Goal: Task Accomplishment & Management: Complete application form

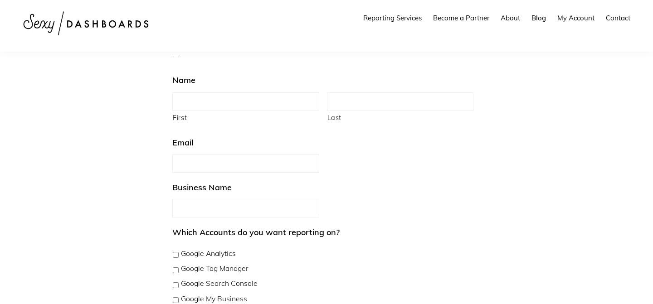
scroll to position [174, 0]
click at [274, 105] on input "First" at bounding box center [245, 101] width 147 height 19
click at [470, 201] on div "New Client Setup" at bounding box center [322, 207] width 301 height 19
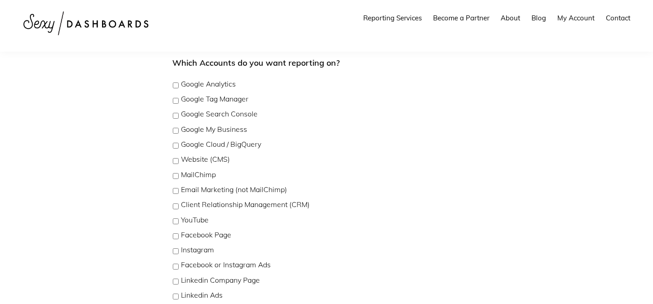
scroll to position [333, 0]
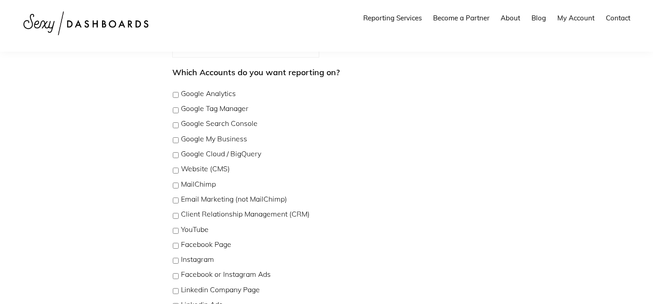
click at [200, 92] on label "Google Analytics" at bounding box center [208, 93] width 55 height 11
click at [201, 104] on label "Google Tag Manager" at bounding box center [215, 108] width 68 height 11
click at [223, 126] on label "Google Search Console" at bounding box center [219, 123] width 77 height 11
click at [223, 136] on label "Google My Business" at bounding box center [214, 139] width 66 height 11
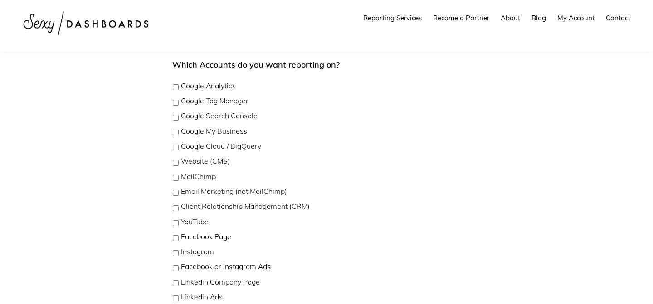
scroll to position [352, 0]
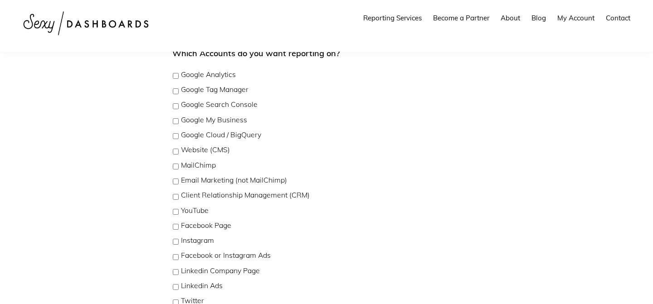
click at [214, 150] on label "Website (CMS)" at bounding box center [205, 150] width 49 height 11
click at [199, 167] on label "MailChimp" at bounding box center [198, 165] width 35 height 11
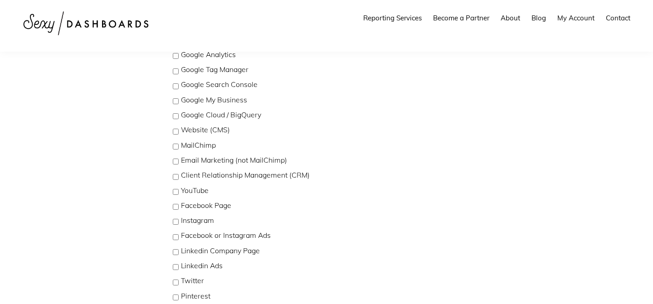
scroll to position [374, 0]
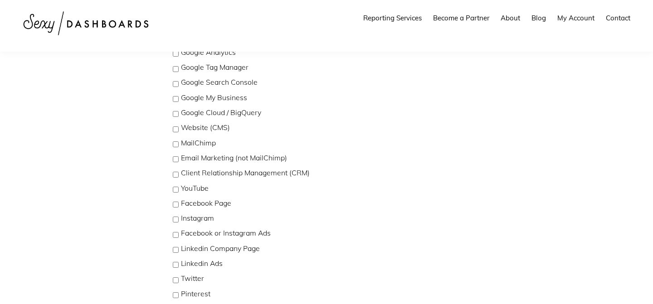
click at [215, 203] on label "Facebook Page" at bounding box center [206, 203] width 50 height 11
click at [203, 219] on label "Instagram" at bounding box center [197, 218] width 33 height 11
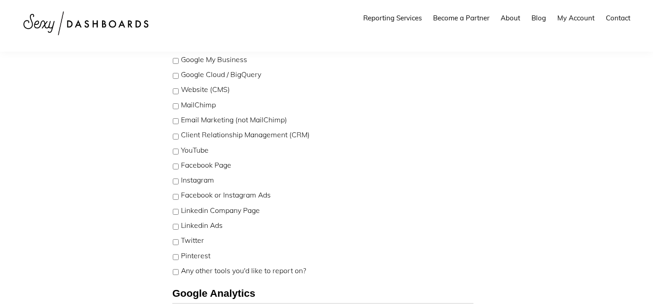
scroll to position [419, 0]
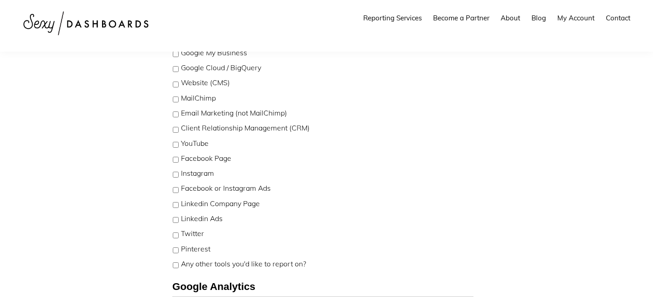
click at [243, 204] on label "Linkedin Company Page" at bounding box center [220, 204] width 79 height 11
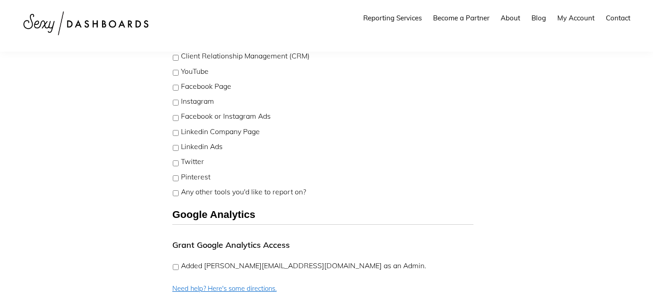
scroll to position [498, 0]
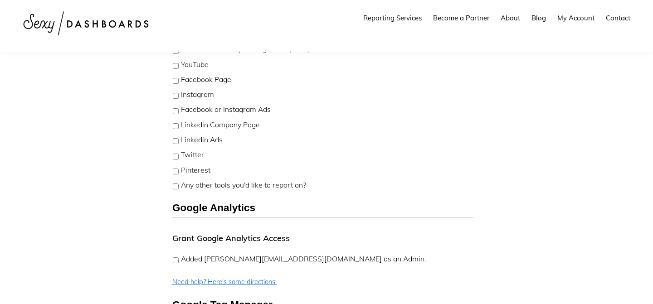
click at [238, 188] on label "Any other tools you'd like to report on?" at bounding box center [243, 185] width 125 height 11
click at [242, 183] on label "Any other tools you'd like to report on?" at bounding box center [243, 185] width 125 height 11
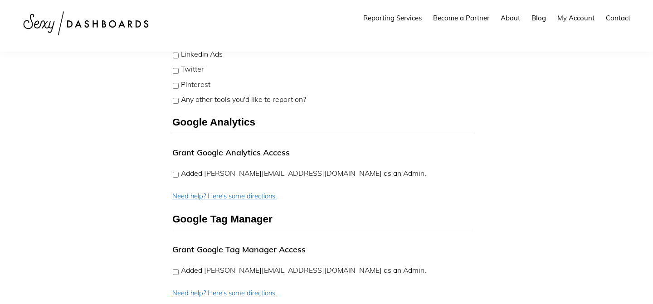
scroll to position [584, 0]
drag, startPoint x: 205, startPoint y: 175, endPoint x: 302, endPoint y: 178, distance: 97.1
click at [302, 178] on label "Added angela@sexydashboards.com as an Admin." at bounding box center [303, 173] width 245 height 11
copy label "angela@sexydashboards.com"
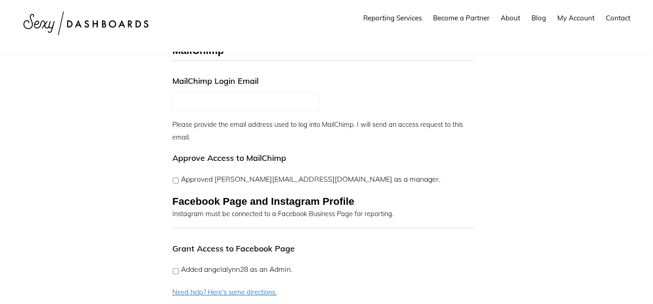
scroll to position [1055, 0]
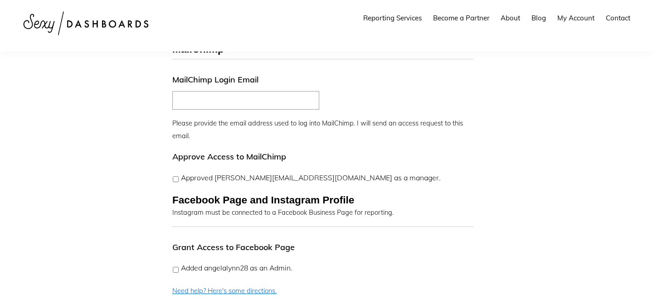
click at [214, 91] on input "MailChimp Login Email" at bounding box center [245, 100] width 147 height 19
type input "*"
type input "**********"
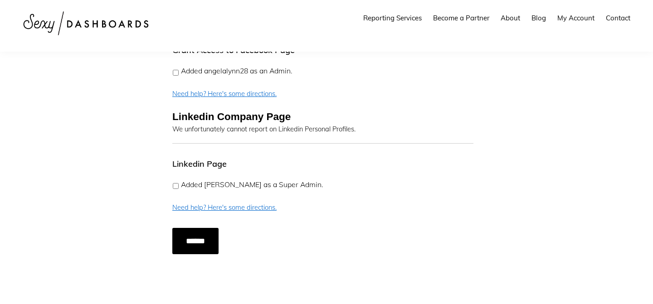
scroll to position [1247, 0]
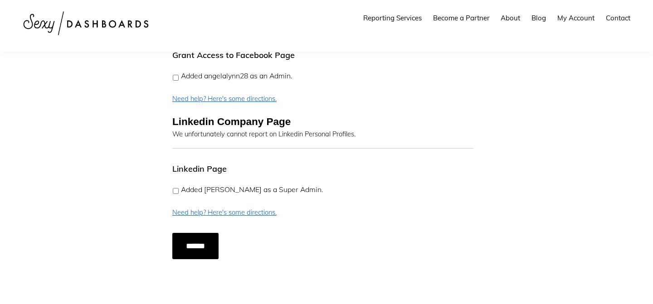
click at [249, 185] on li "Linkedin Page Added Angela Lynn as a Super Admin. Need help? Here's some direct…" at bounding box center [326, 189] width 308 height 57
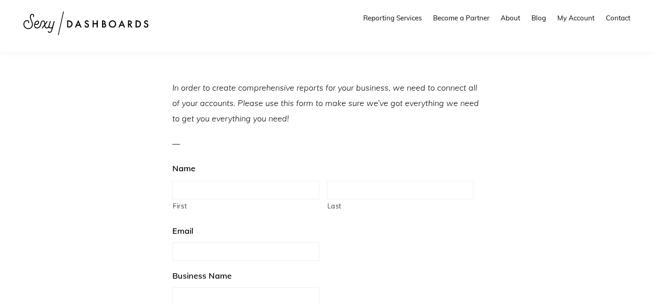
scroll to position [93, 0]
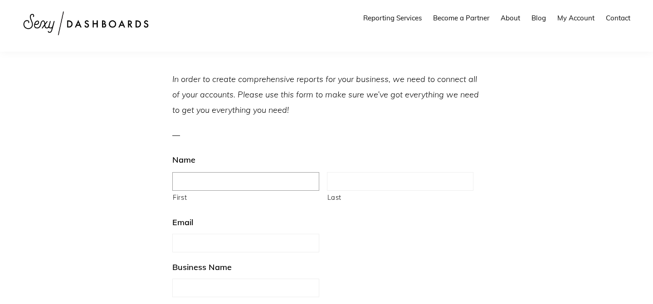
click at [213, 179] on input "First" at bounding box center [245, 181] width 147 height 19
type input "**"
type input "****"
click at [212, 245] on input "Email" at bounding box center [245, 243] width 147 height 19
type input "**********"
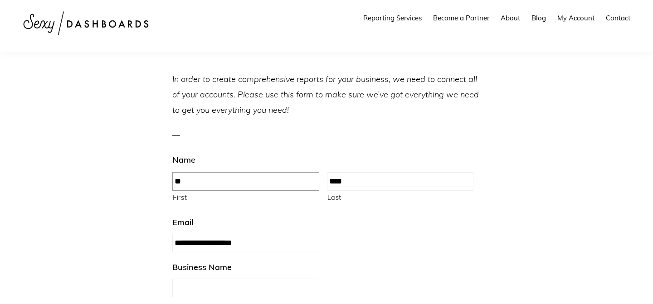
click at [217, 175] on input "**" at bounding box center [245, 181] width 147 height 19
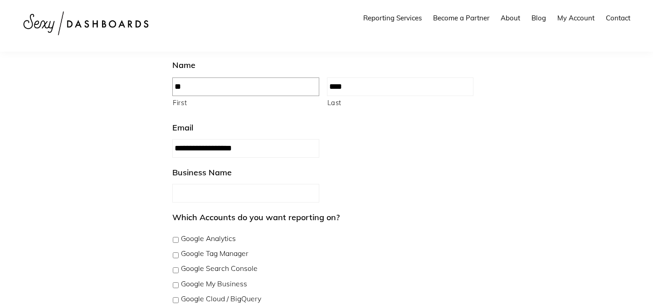
scroll to position [204, 0]
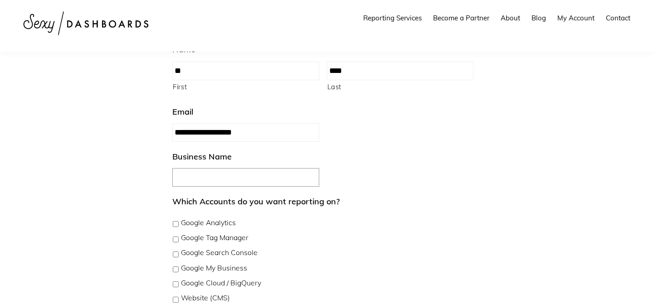
click at [214, 175] on input "Business Name" at bounding box center [245, 177] width 147 height 19
type input "**********"
click at [411, 169] on div "**********" at bounding box center [322, 177] width 301 height 19
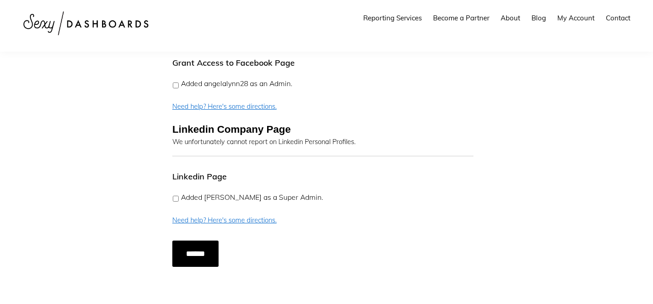
scroll to position [1304, 0]
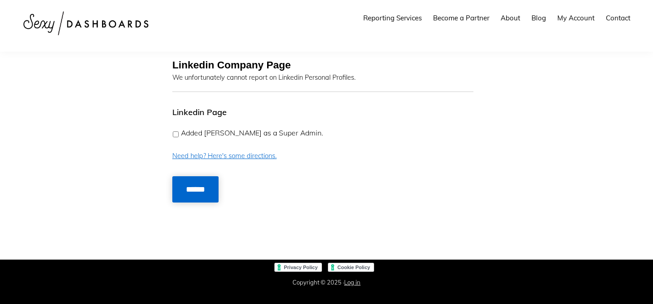
click at [196, 178] on input "******" at bounding box center [195, 189] width 46 height 26
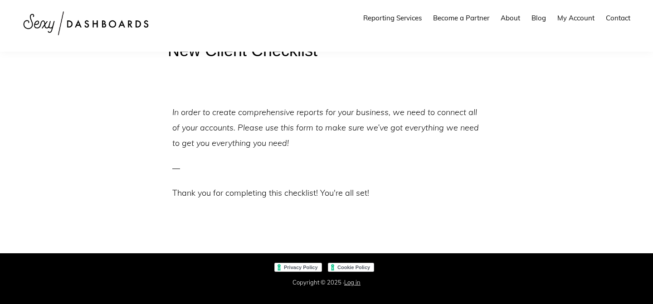
scroll to position [63, 0]
